Goal: Task Accomplishment & Management: Manage account settings

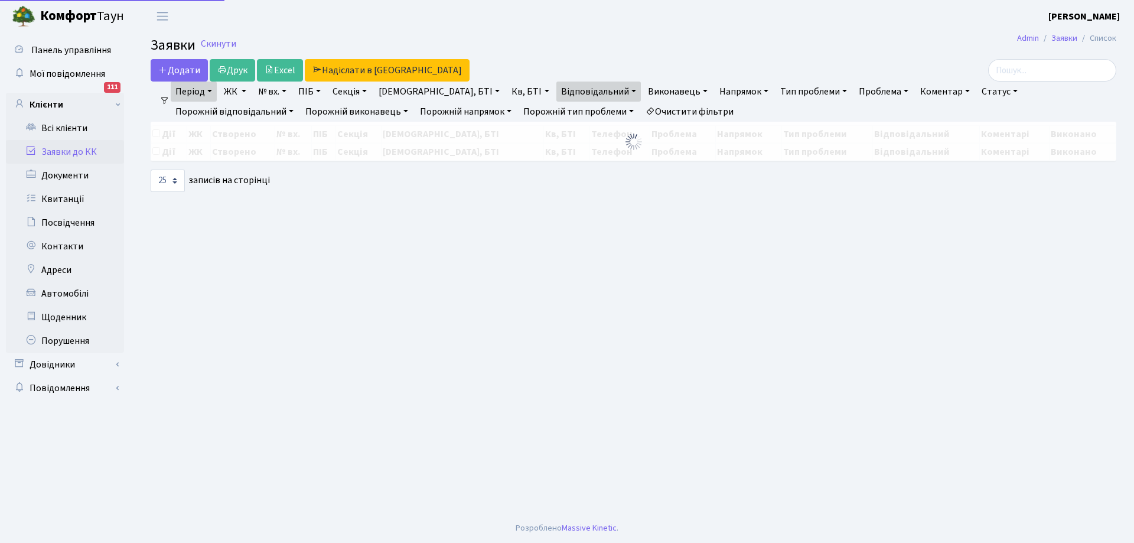
select select "25"
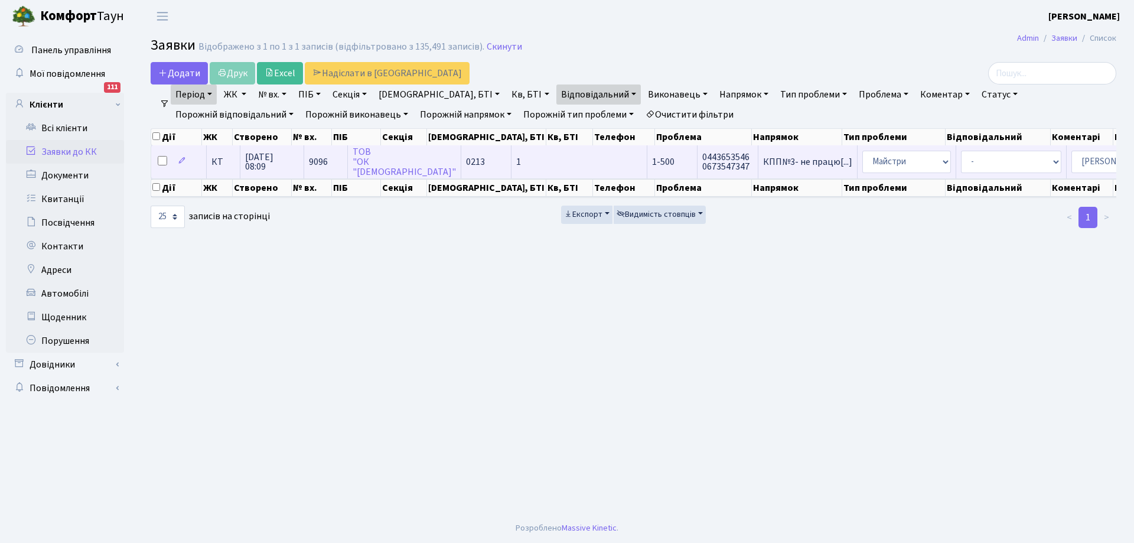
click at [759, 167] on td "КПП№3- не працю[...]" at bounding box center [808, 161] width 99 height 32
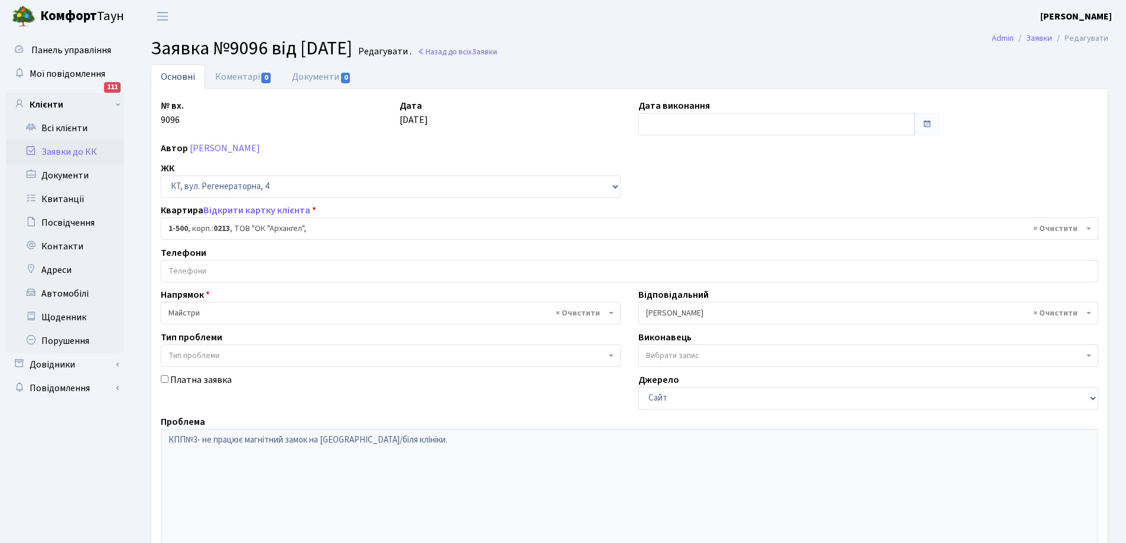
select select "16285"
click at [722, 126] on input "text" at bounding box center [776, 124] width 277 height 22
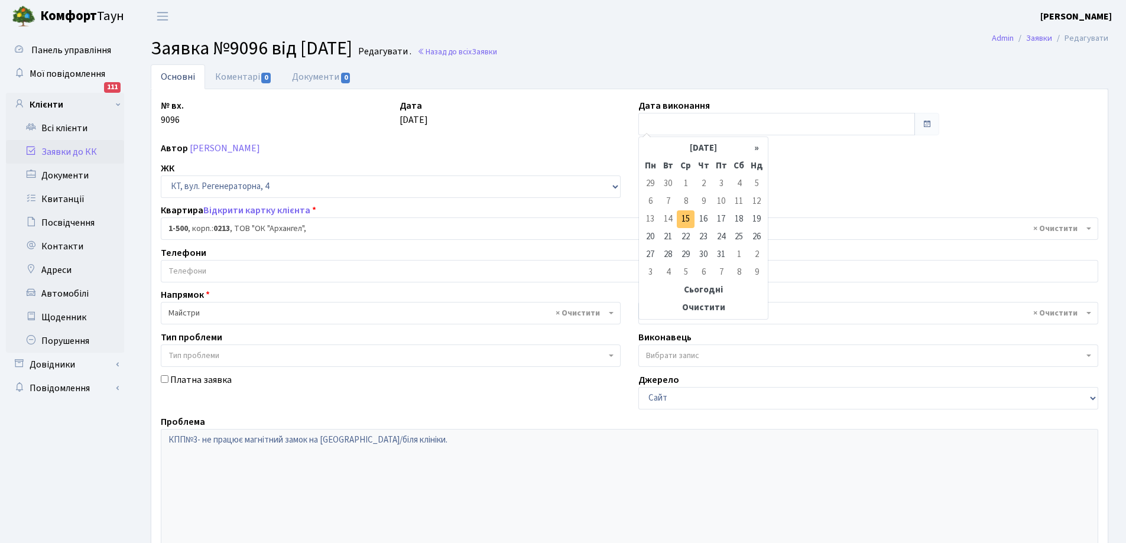
click at [682, 222] on td "15" at bounding box center [686, 219] width 18 height 18
type input "15.10.2025"
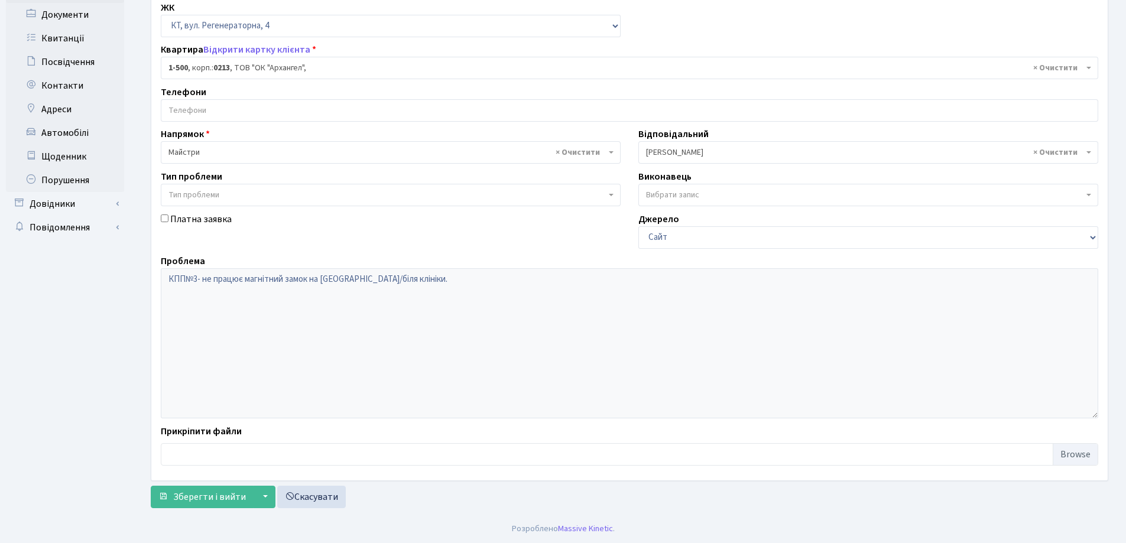
scroll to position [161, 0]
click at [214, 499] on span "Зберегти і вийти" at bounding box center [209, 496] width 73 height 13
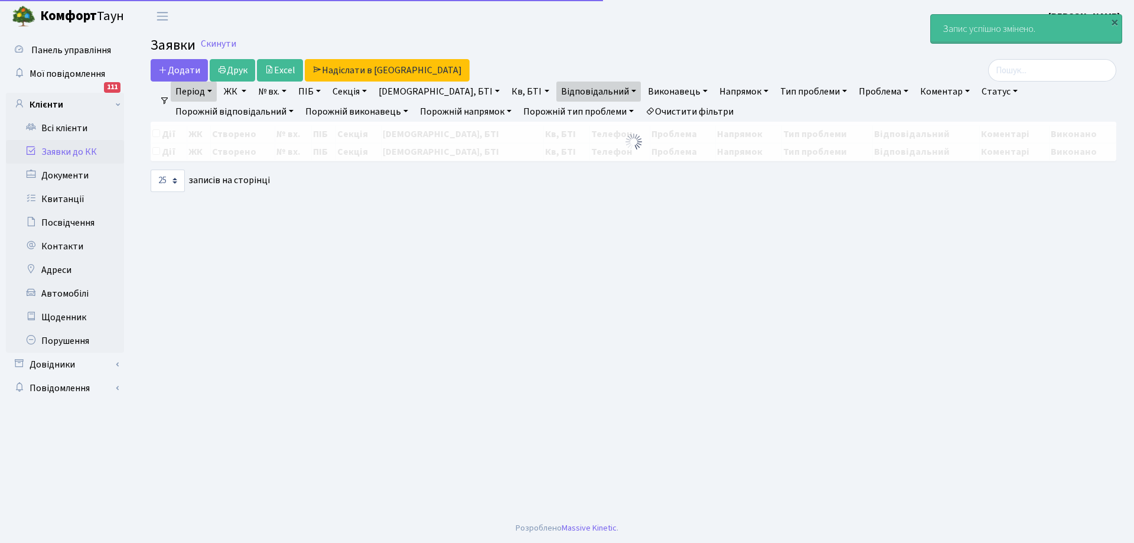
select select "25"
